Goal: Find specific page/section: Find specific page/section

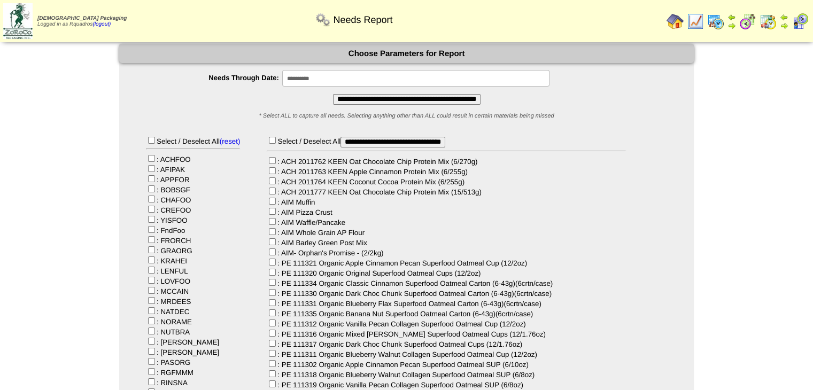
click at [681, 23] on img at bounding box center [675, 21] width 17 height 17
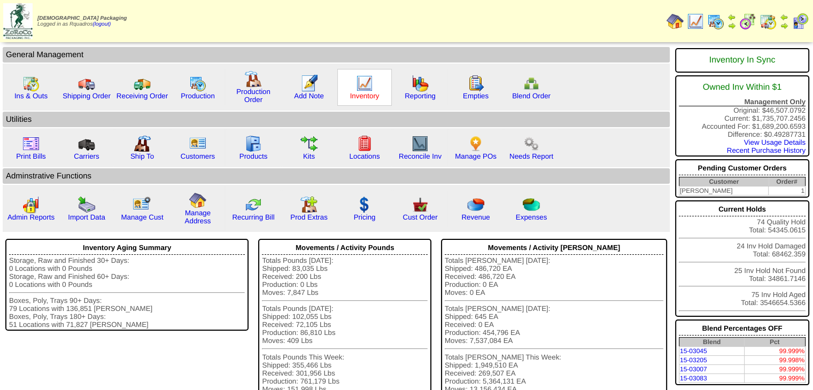
click at [363, 95] on link "Inventory" at bounding box center [364, 96] width 29 height 8
